Goal: Information Seeking & Learning: Compare options

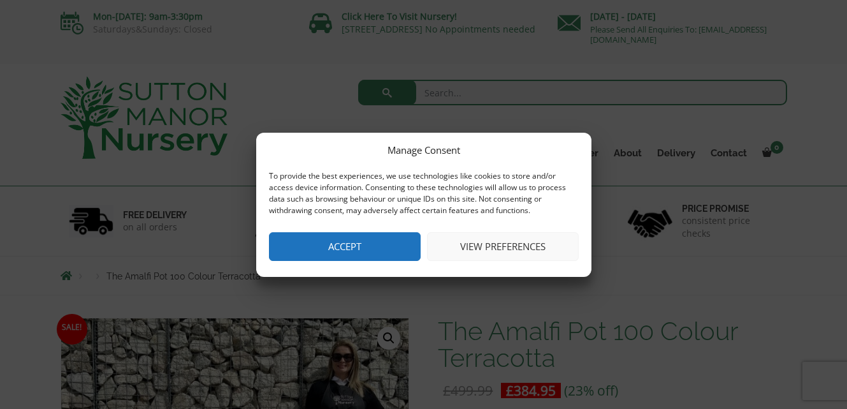
click at [317, 238] on button "Accept" at bounding box center [345, 246] width 152 height 29
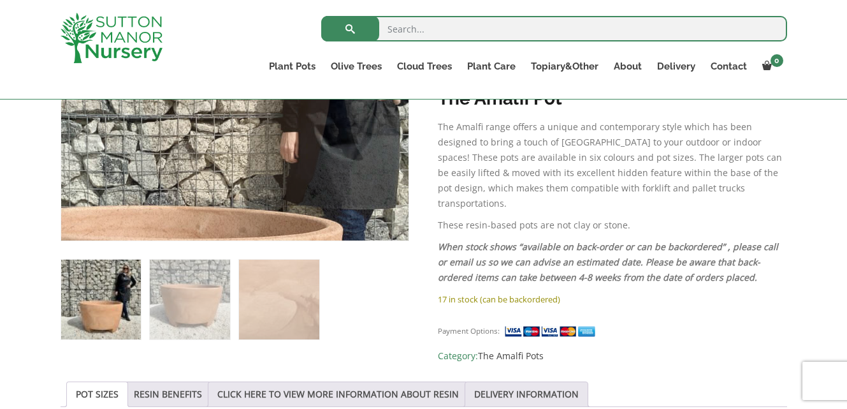
scroll to position [414, 0]
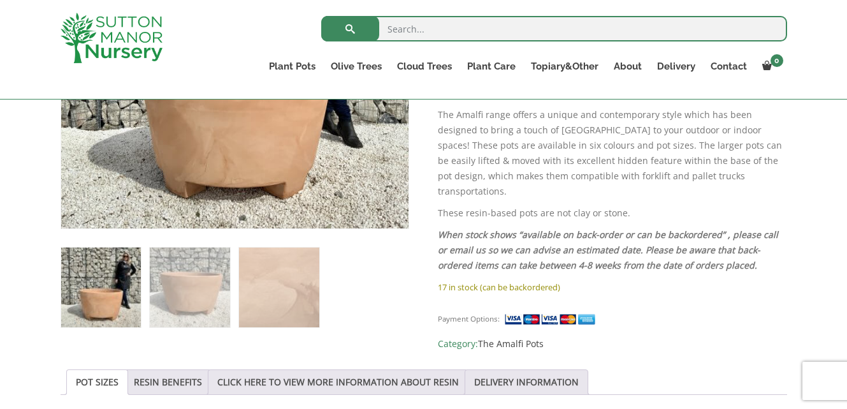
click at [110, 287] on img at bounding box center [101, 287] width 80 height 80
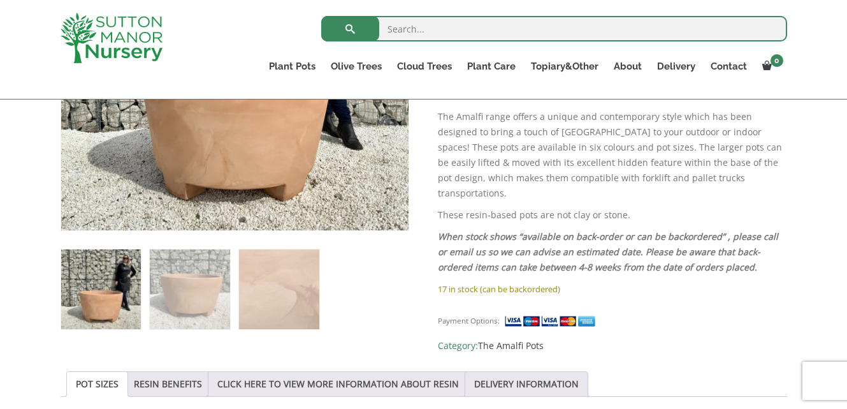
scroll to position [414, 0]
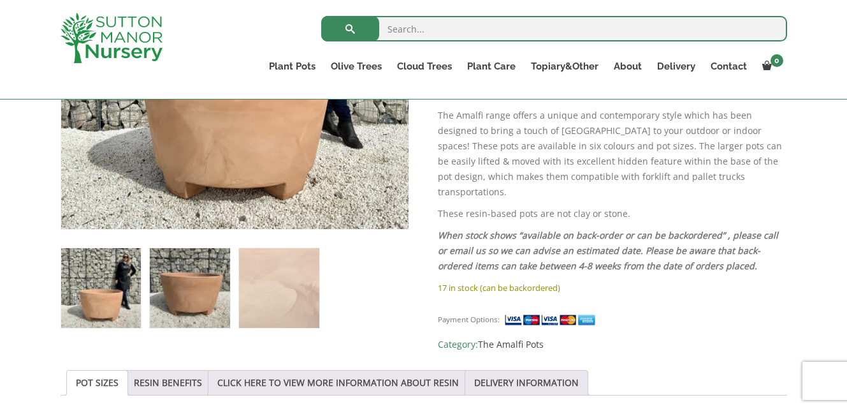
click at [187, 296] on img at bounding box center [190, 288] width 80 height 80
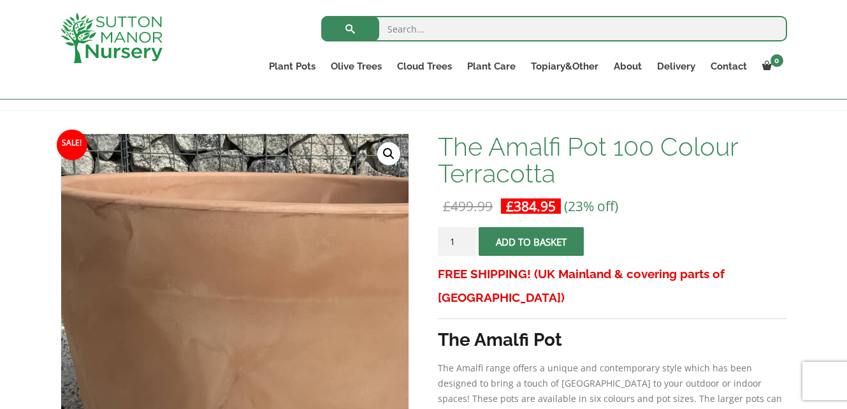
scroll to position [162, 0]
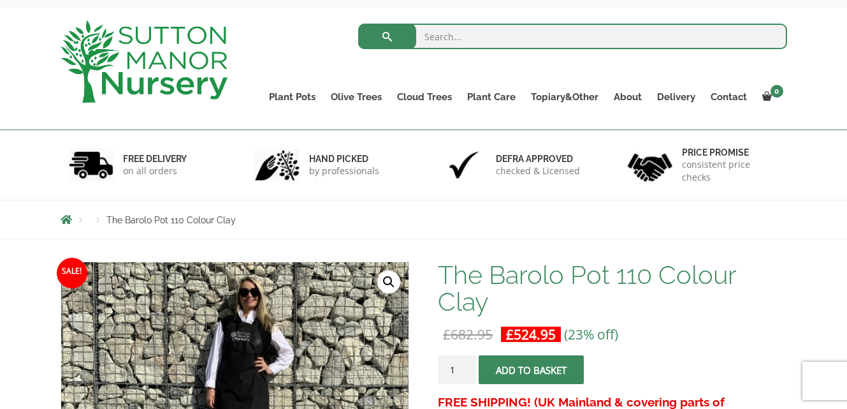
scroll to position [51, 0]
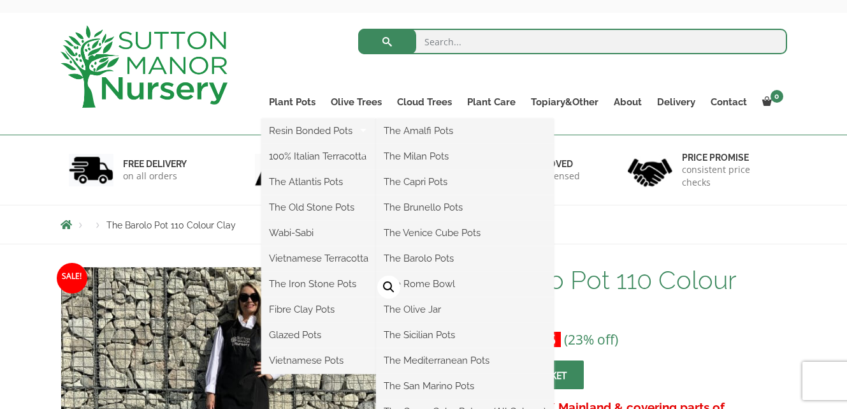
click at [293, 119] on ul "Resin Bonded Pots The Amalfi Pots The Milan Pots The Capri Pots The Brunello Po…" at bounding box center [318, 246] width 115 height 255
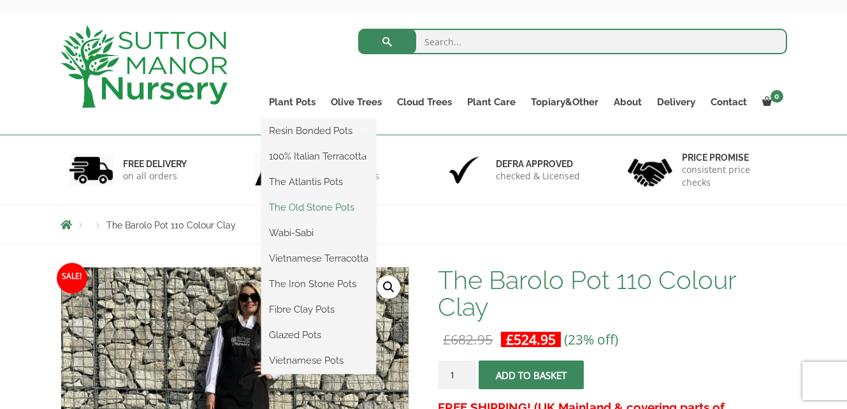
scroll to position [52, 0]
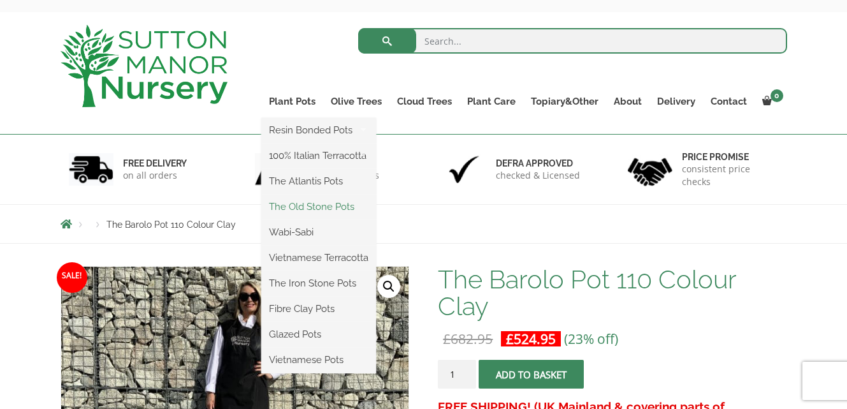
click at [324, 208] on link "The Old Stone Pots" at bounding box center [318, 206] width 115 height 19
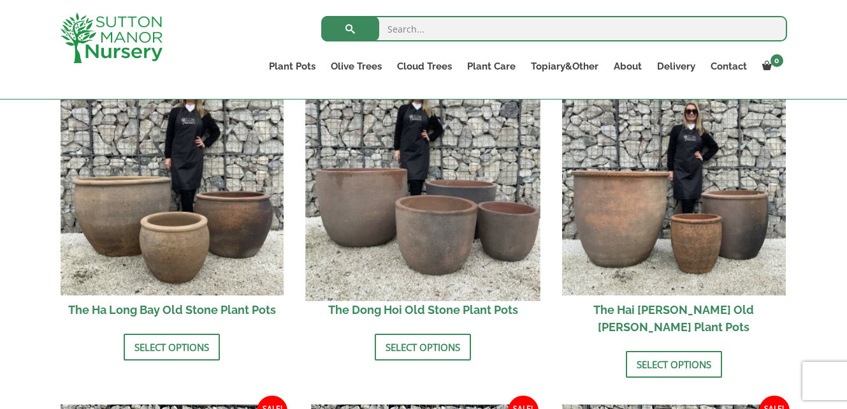
scroll to position [488, 0]
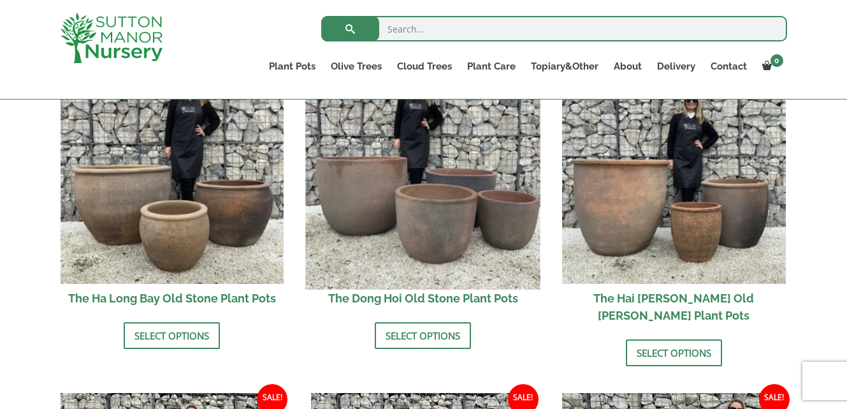
click at [426, 229] on img at bounding box center [423, 171] width 235 height 235
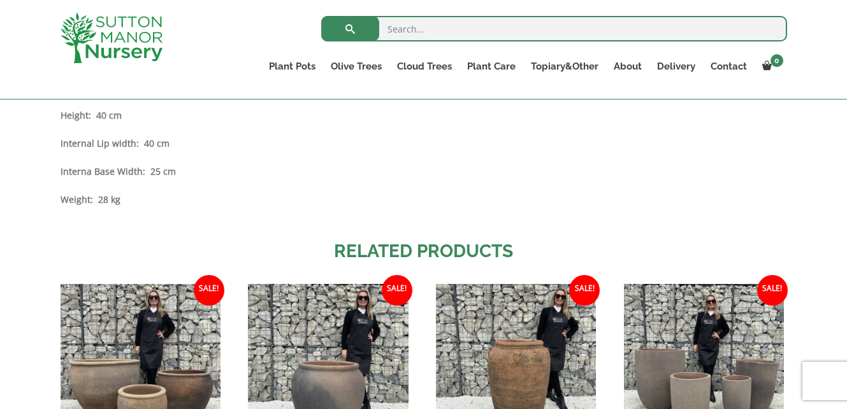
scroll to position [1395, 0]
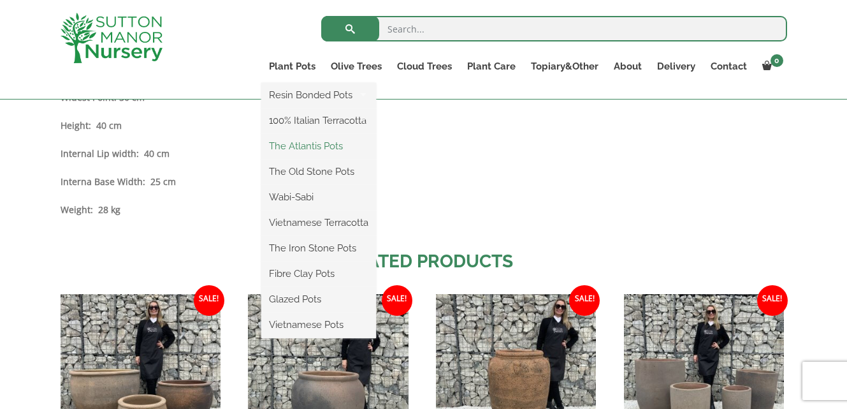
click at [303, 148] on link "The Atlantis Pots" at bounding box center [318, 145] width 115 height 19
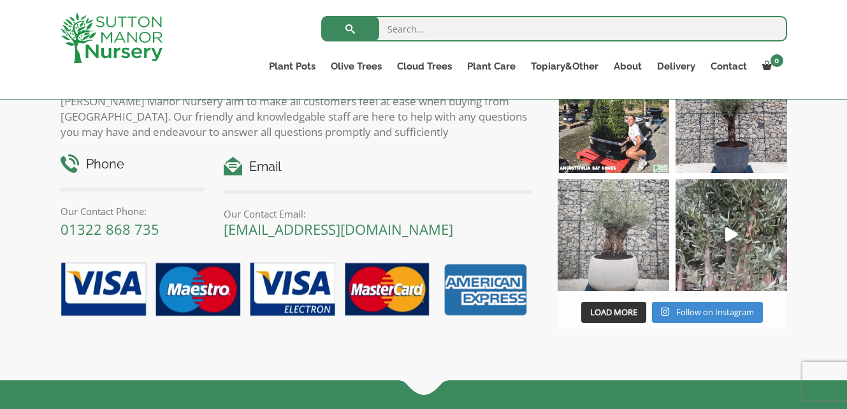
scroll to position [1570, 0]
